Goal: Task Accomplishment & Management: Manage account settings

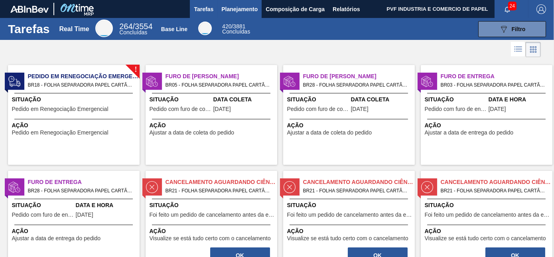
click at [243, 7] on span "Planejamento" at bounding box center [239, 9] width 36 height 10
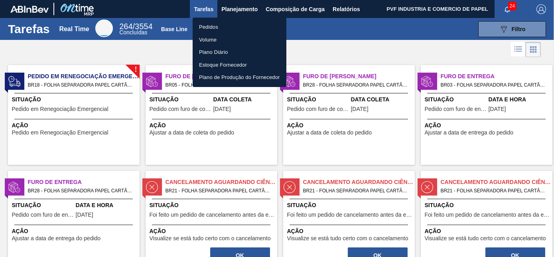
click at [207, 24] on li "Pedidos" at bounding box center [240, 27] width 94 height 13
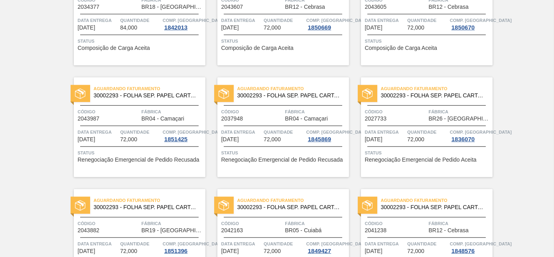
scroll to position [1732, 0]
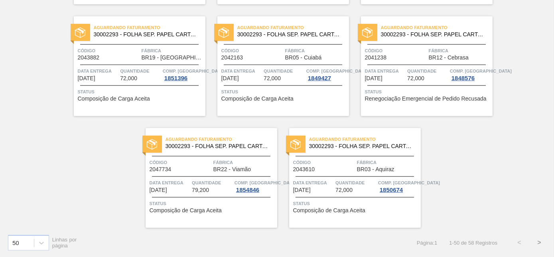
click at [540, 242] on button ">" at bounding box center [539, 243] width 20 height 20
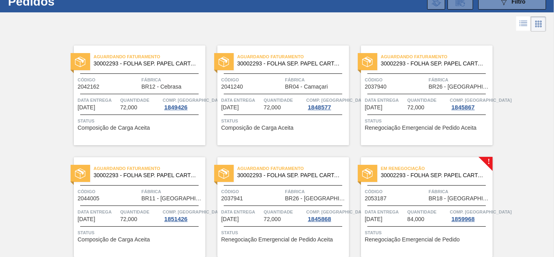
scroll to position [72, 0]
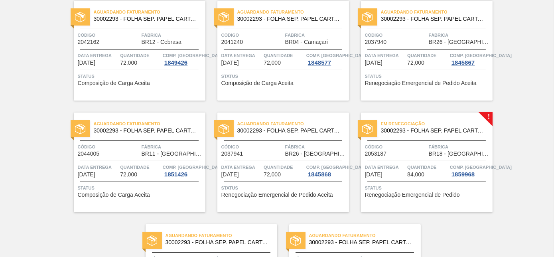
click at [407, 124] on span "Em Renegociação" at bounding box center [437, 124] width 112 height 8
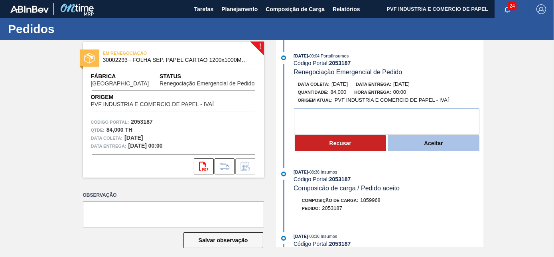
click at [440, 146] on button "Aceitar" at bounding box center [434, 143] width 92 height 16
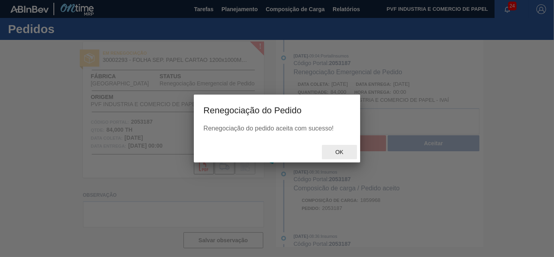
click at [341, 152] on span "Ok" at bounding box center [339, 152] width 21 height 6
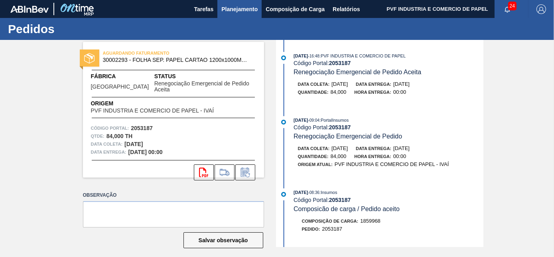
click at [233, 6] on span "Planejamento" at bounding box center [239, 9] width 36 height 10
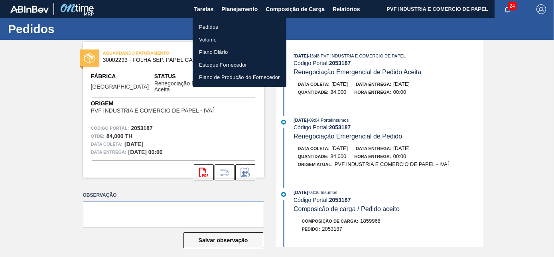
click at [211, 29] on li "Pedidos" at bounding box center [240, 27] width 94 height 13
